Goal: Task Accomplishment & Management: Complete application form

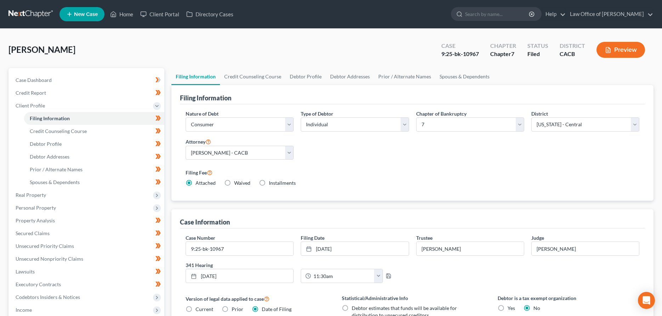
select select "1"
select select "0"
select select "7"
select select "1"
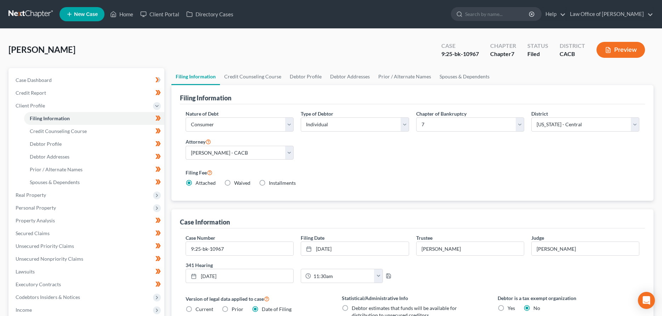
select select "4"
select select "0"
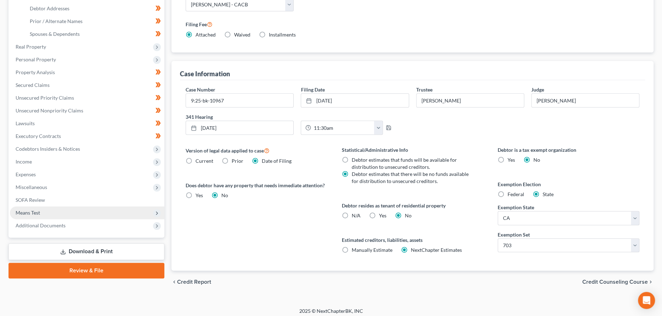
scroll to position [152, 0]
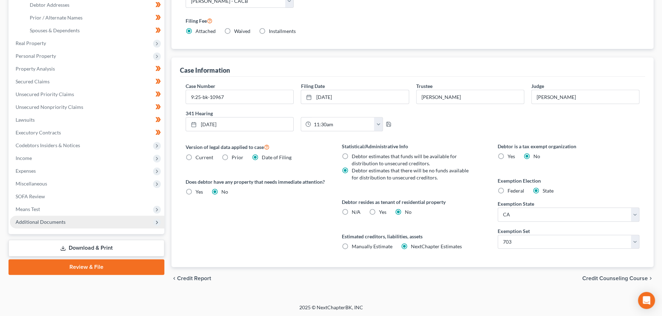
click at [116, 222] on span "Additional Documents" at bounding box center [87, 221] width 155 height 13
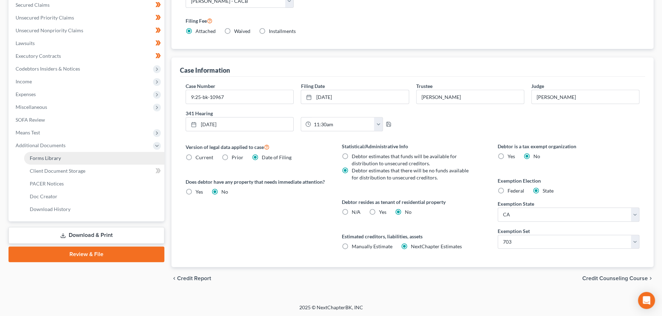
click at [60, 159] on span "Forms Library" at bounding box center [45, 158] width 31 height 6
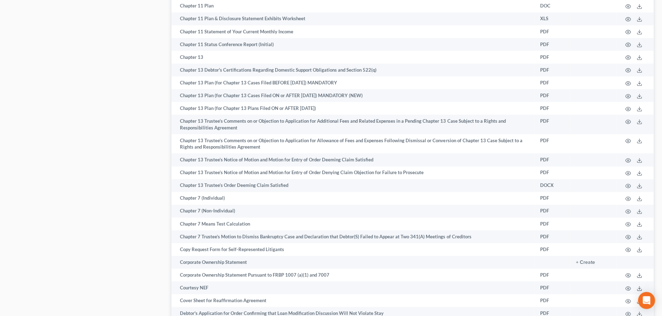
scroll to position [829, 0]
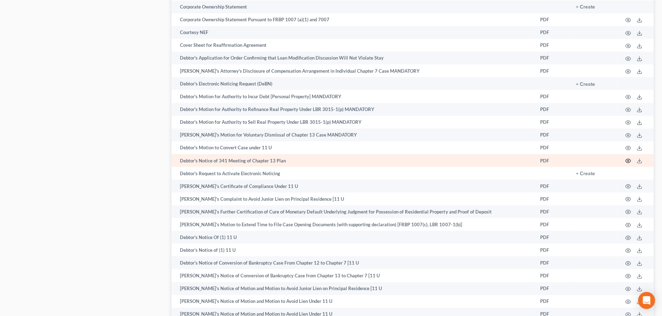
click at [625, 158] on icon "button" at bounding box center [628, 161] width 6 height 6
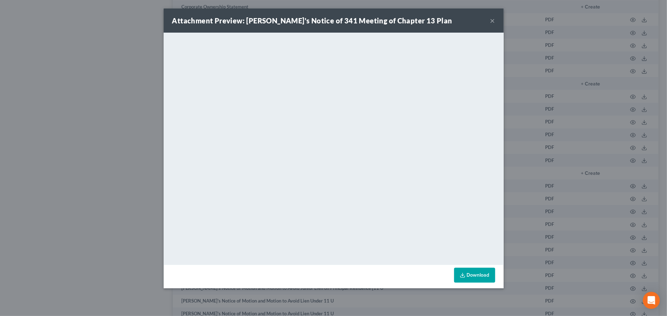
click at [491, 21] on button "×" at bounding box center [492, 20] width 5 height 9
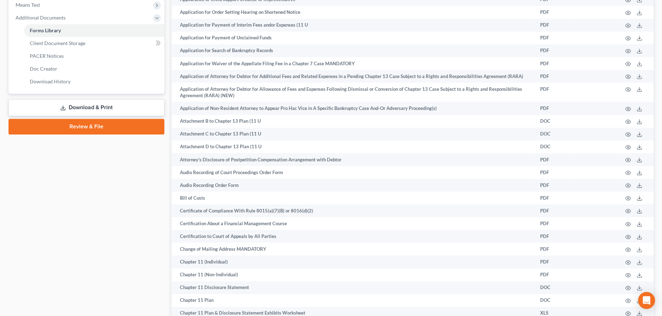
scroll to position [0, 0]
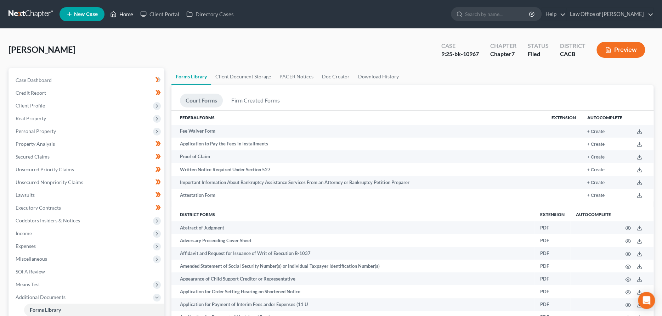
click at [127, 15] on link "Home" at bounding box center [122, 14] width 30 height 13
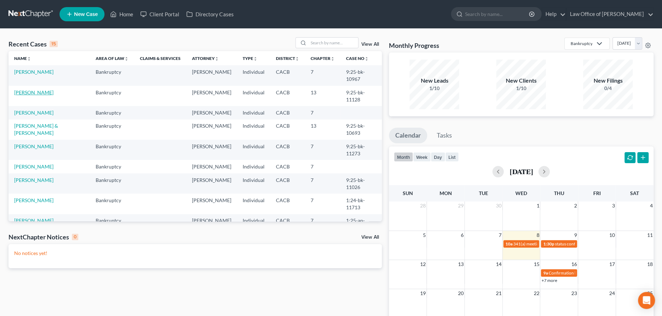
click at [37, 90] on link "[PERSON_NAME]" at bounding box center [33, 92] width 39 height 6
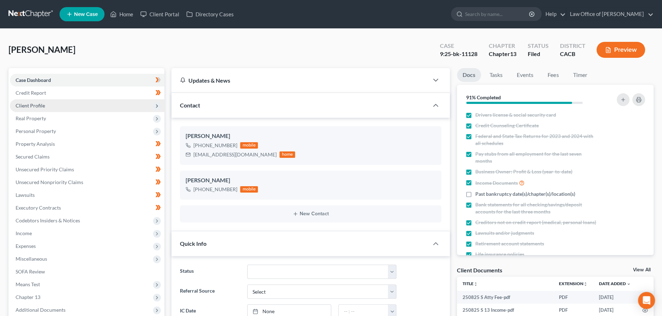
click at [73, 108] on span "Client Profile" at bounding box center [87, 105] width 155 height 13
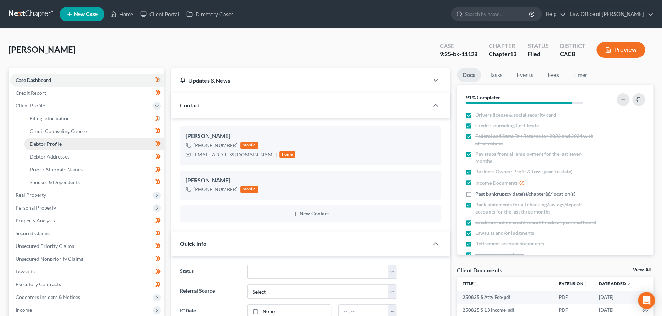
click at [83, 143] on link "Debtor Profile" at bounding box center [94, 143] width 140 height 13
select select "0"
select select "3"
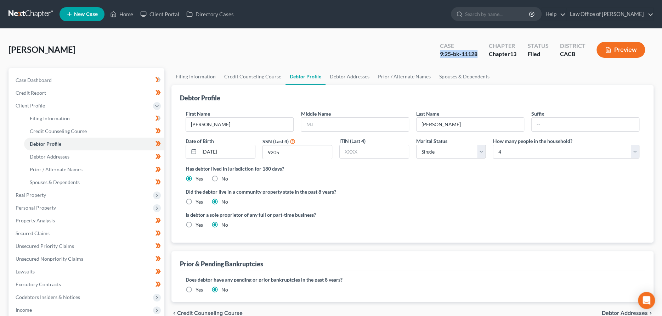
drag, startPoint x: 478, startPoint y: 54, endPoint x: 438, endPoint y: 55, distance: 39.7
click at [438, 55] on div "Case 9:25-bk-11128" at bounding box center [458, 50] width 49 height 21
copy div "9:25-bk-11128"
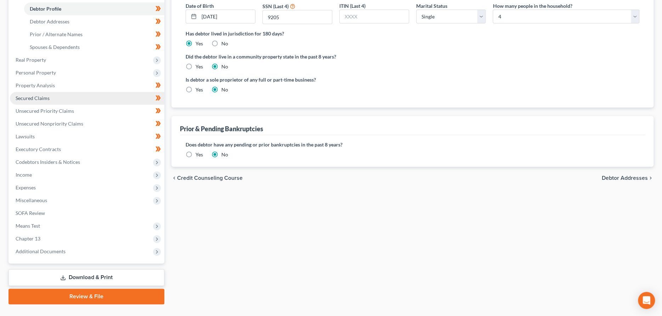
scroll to position [150, 0]
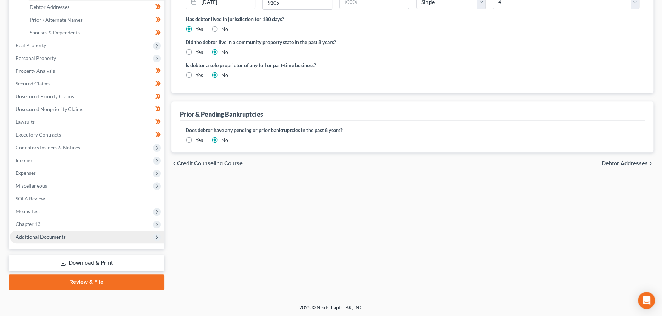
click at [52, 235] on span "Additional Documents" at bounding box center [41, 237] width 50 height 6
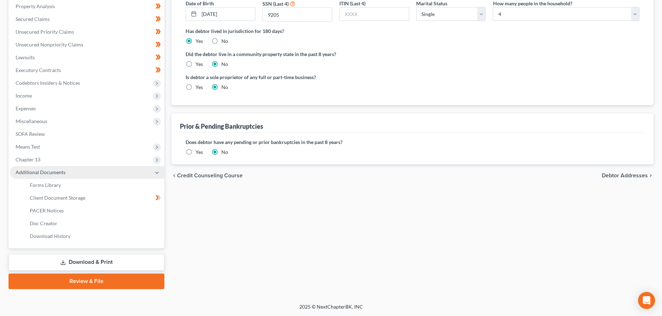
scroll to position [137, 0]
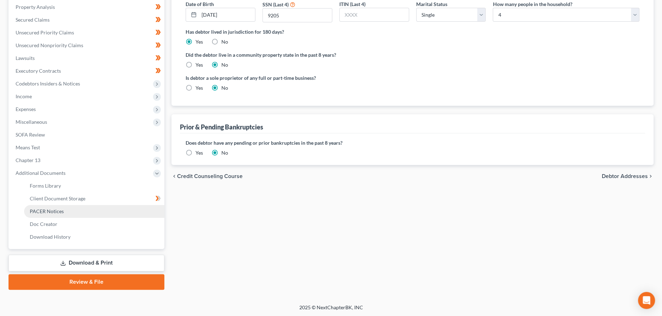
click at [66, 212] on link "PACER Notices" at bounding box center [94, 211] width 140 height 13
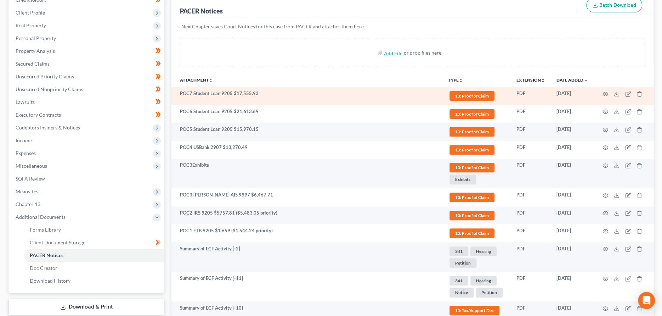
scroll to position [106, 0]
